Goal: Task Accomplishment & Management: Complete application form

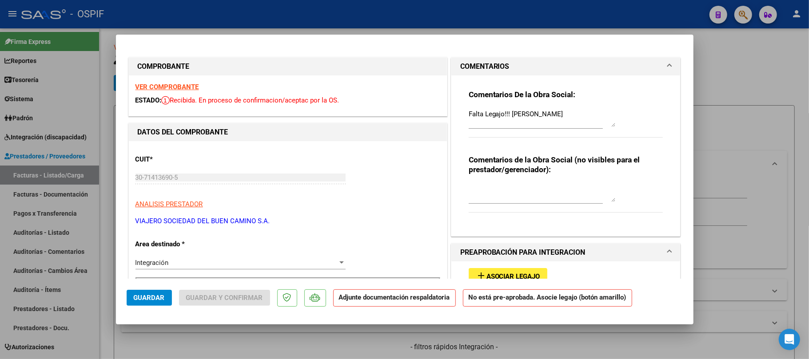
scroll to position [329, 0]
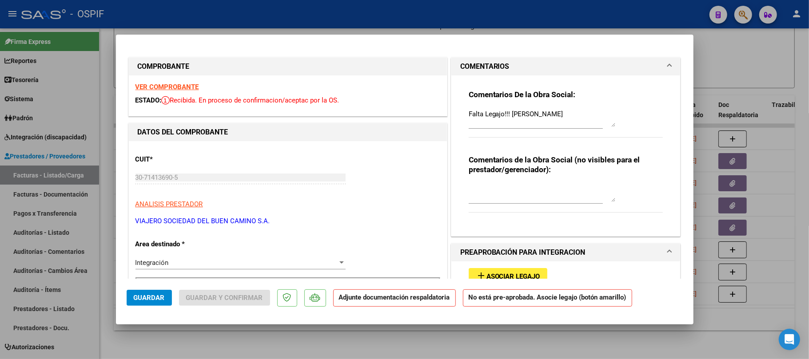
drag, startPoint x: 568, startPoint y: 115, endPoint x: 408, endPoint y: 140, distance: 161.9
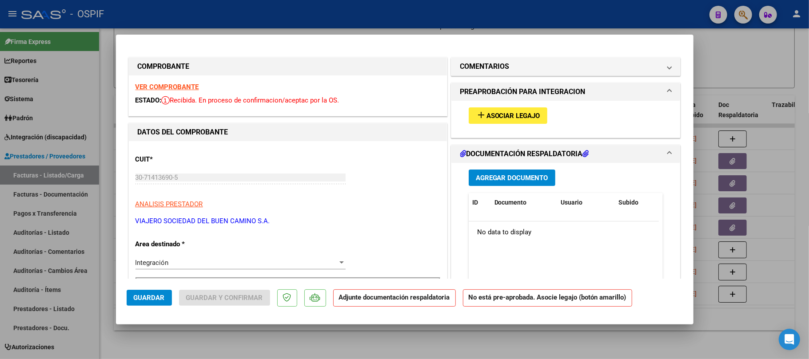
click at [523, 128] on div "add Asociar Legajo" at bounding box center [566, 116] width 208 height 30
click at [522, 121] on button "add Asociar Legajo" at bounding box center [507, 115] width 79 height 16
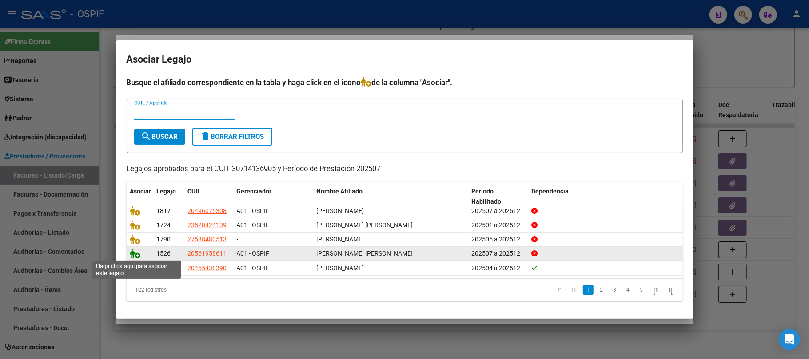
click at [134, 254] on icon at bounding box center [135, 254] width 11 height 10
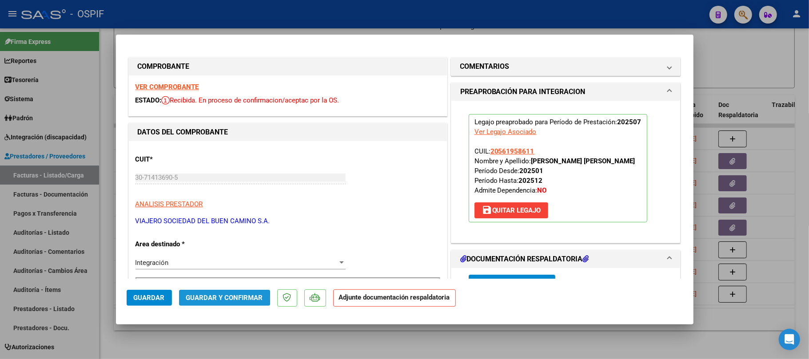
click at [201, 299] on span "Guardar y Confirmar" at bounding box center [224, 298] width 77 height 8
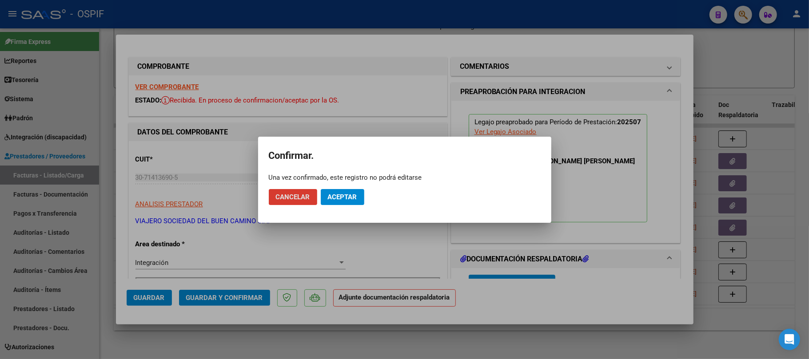
click at [331, 196] on span "Aceptar" at bounding box center [342, 197] width 29 height 8
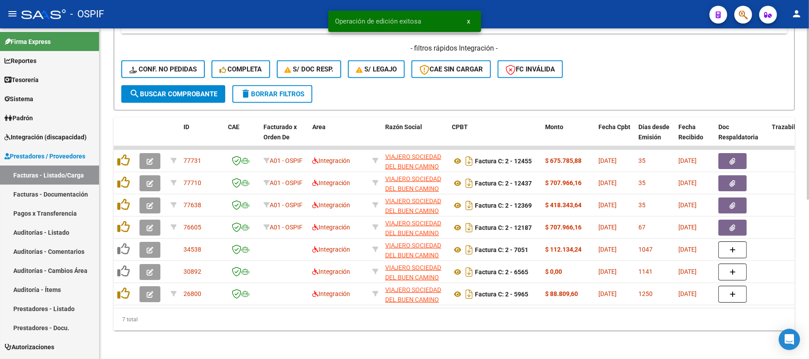
click at [262, 90] on span "delete Borrar Filtros" at bounding box center [272, 94] width 64 height 8
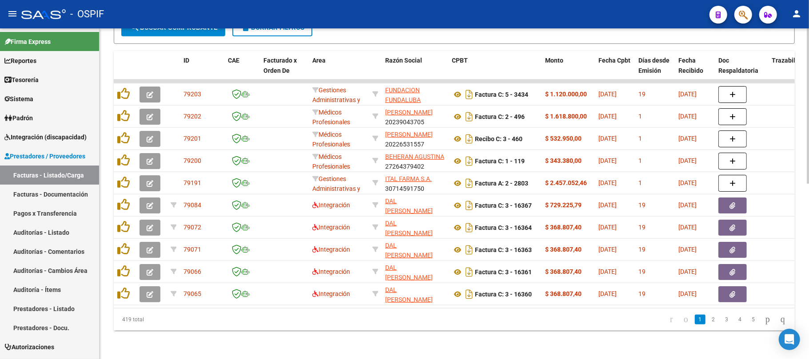
scroll to position [307, 0]
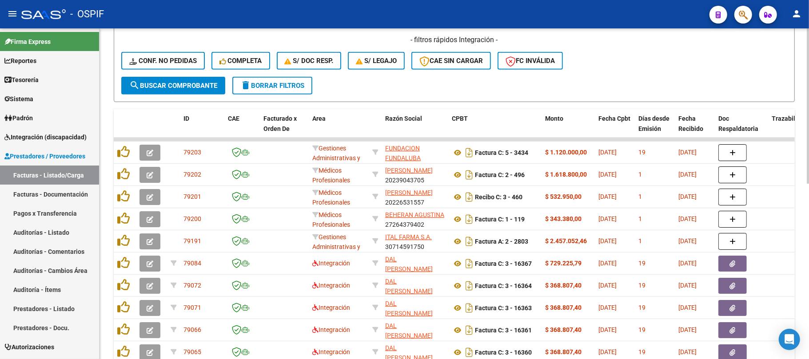
click at [187, 59] on span "Conf. no pedidas" at bounding box center [162, 61] width 67 height 8
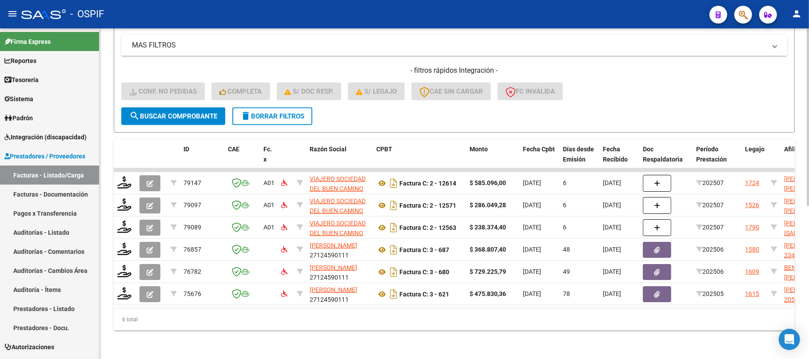
scroll to position [285, 0]
click at [274, 112] on span "delete Borrar Filtros" at bounding box center [272, 116] width 64 height 8
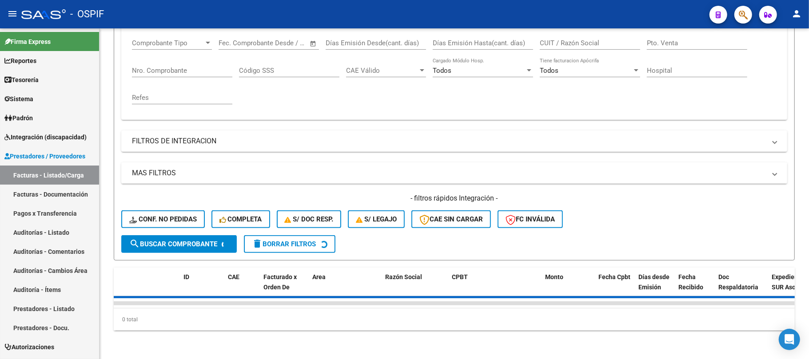
scroll to position [157, 0]
